Goal: Navigation & Orientation: Go to known website

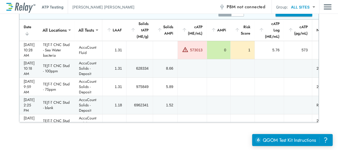
click at [231, 14] on button "button" at bounding box center [237, 10] width 13 height 13
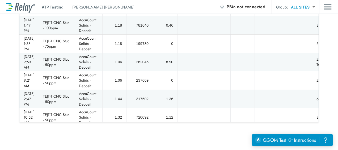
scroll to position [160, 0]
